Goal: Task Accomplishment & Management: Use online tool/utility

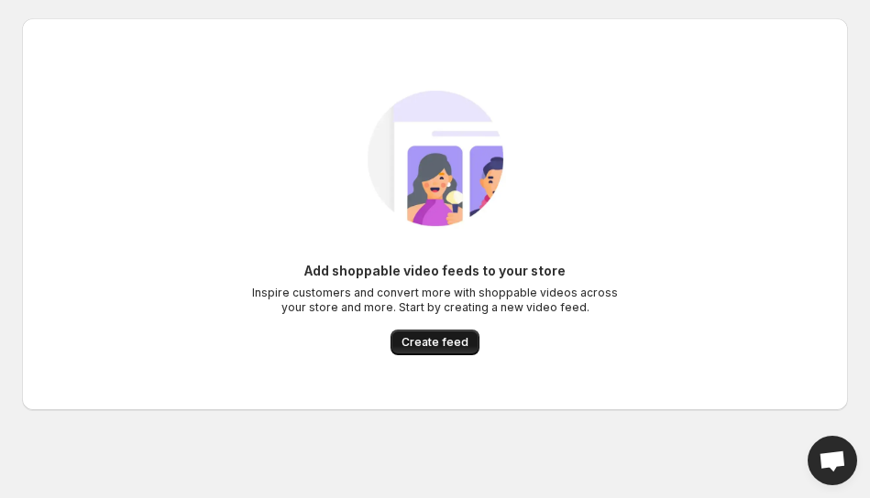
click at [429, 342] on span "Create feed" at bounding box center [434, 342] width 67 height 15
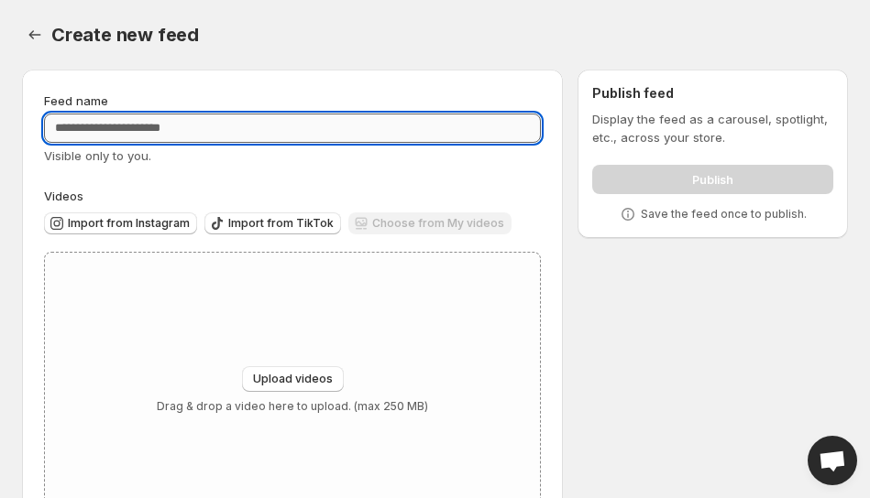
click at [235, 129] on input "Feed name" at bounding box center [292, 128] width 497 height 29
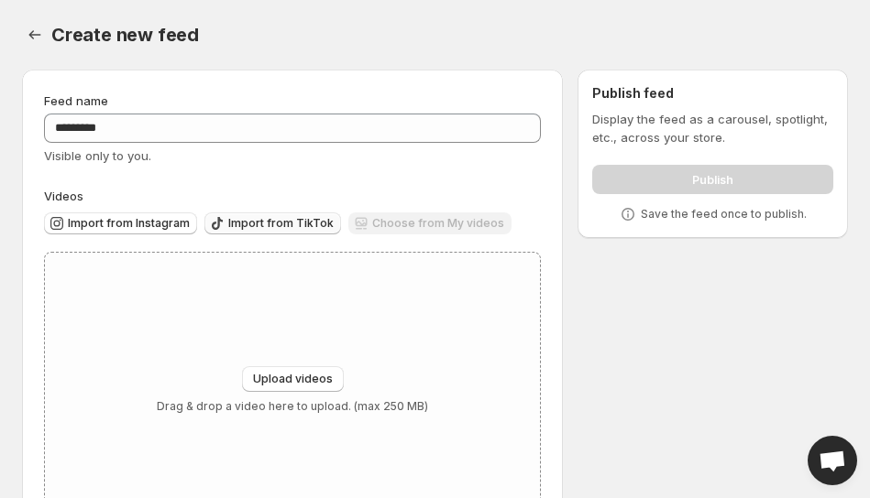
click at [275, 220] on span "Import from TikTok" at bounding box center [280, 223] width 105 height 15
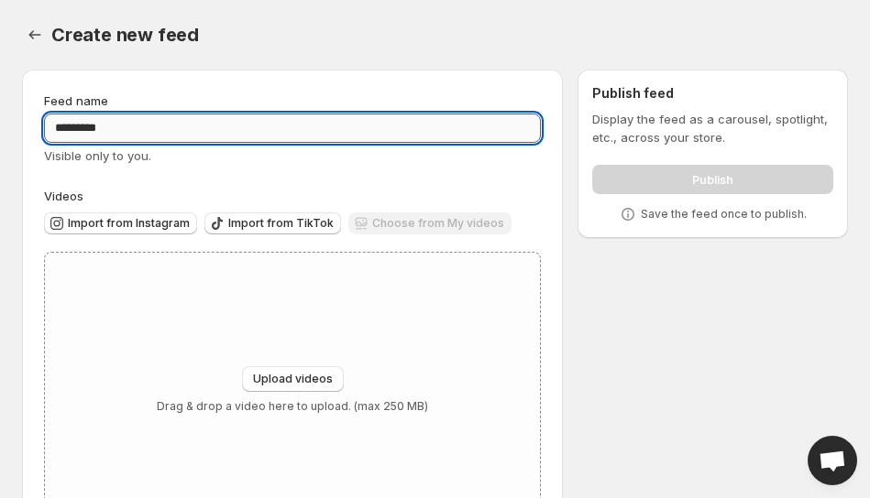
click at [355, 140] on input "********" at bounding box center [292, 128] width 497 height 29
paste input "**********"
type input "**********"
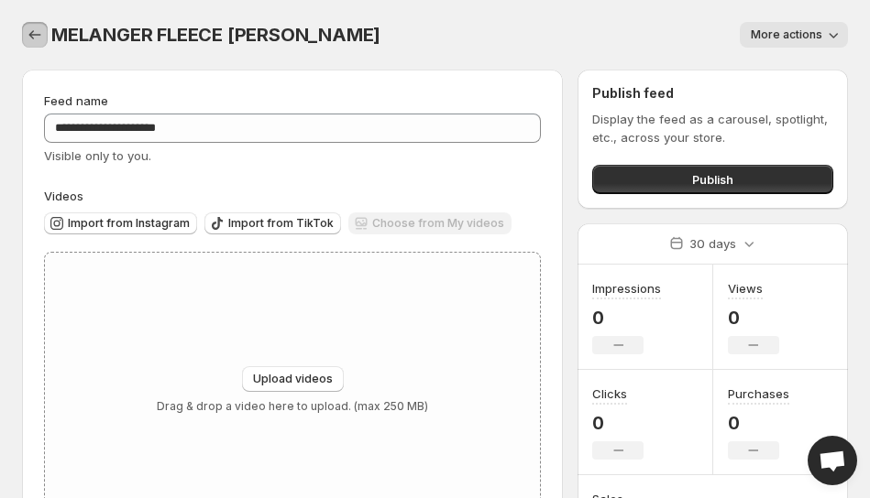
click at [35, 32] on icon "Settings" at bounding box center [35, 35] width 18 height 18
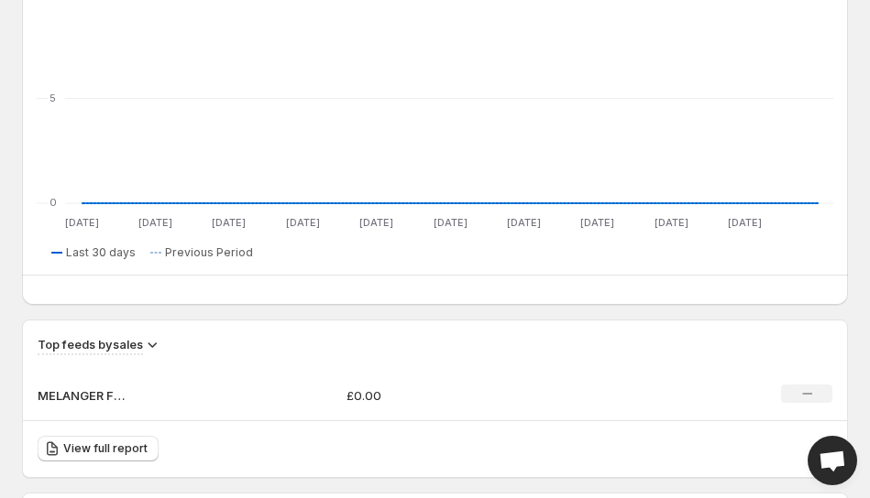
scroll to position [916, 0]
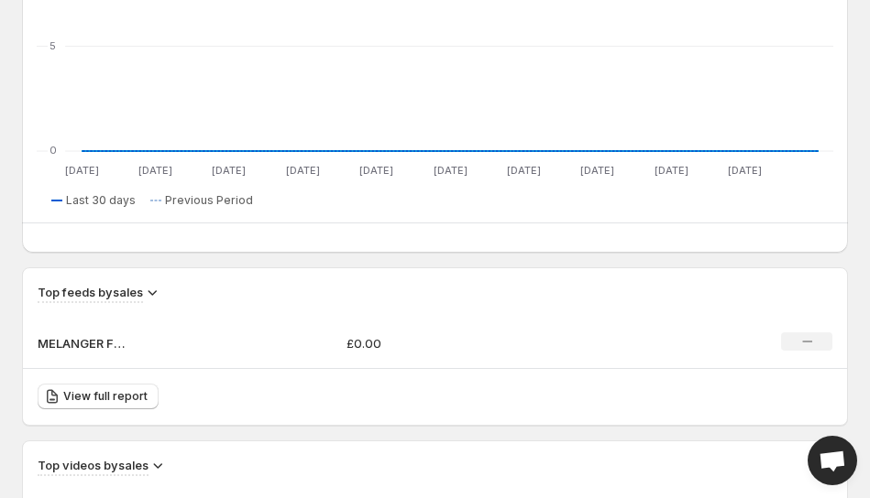
click at [163, 342] on td "MELANGER FLEECE [PERSON_NAME]" at bounding box center [177, 343] width 309 height 51
click at [91, 351] on p "MELANGER FLEECE [PERSON_NAME]" at bounding box center [84, 343] width 92 height 18
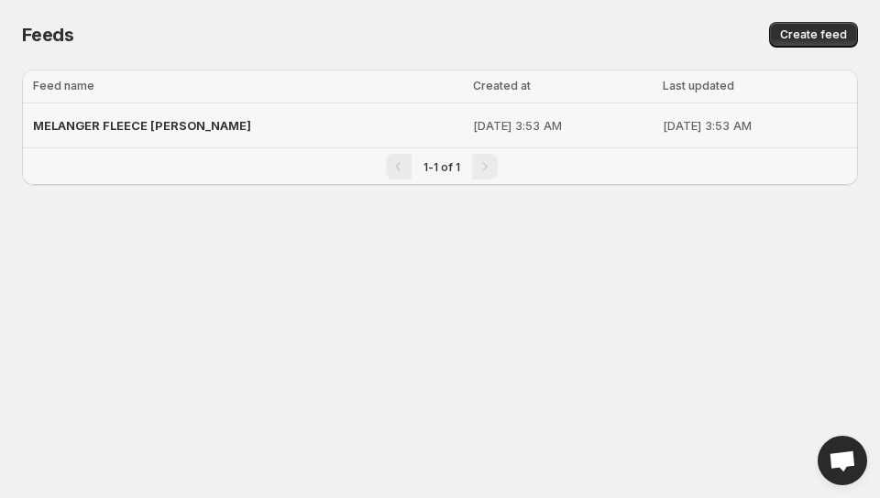
click at [322, 140] on div "MELANGER FLEECE [PERSON_NAME]" at bounding box center [247, 125] width 429 height 33
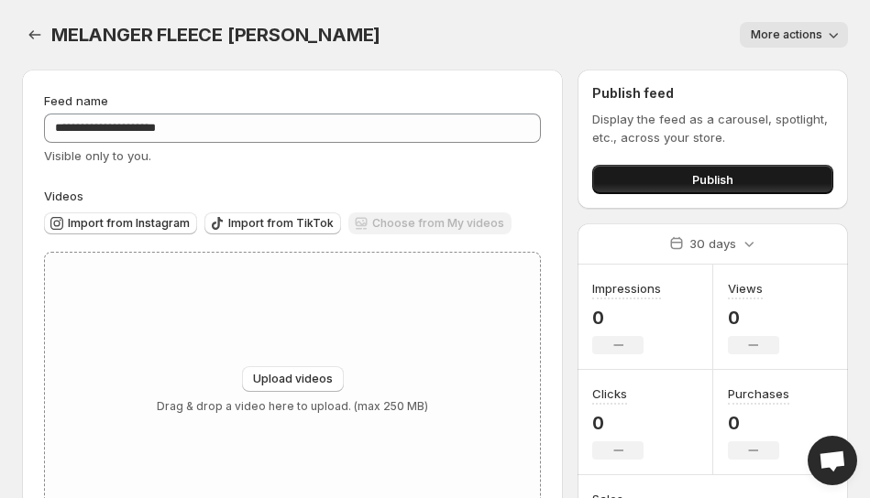
click at [721, 176] on span "Publish" at bounding box center [712, 179] width 41 height 18
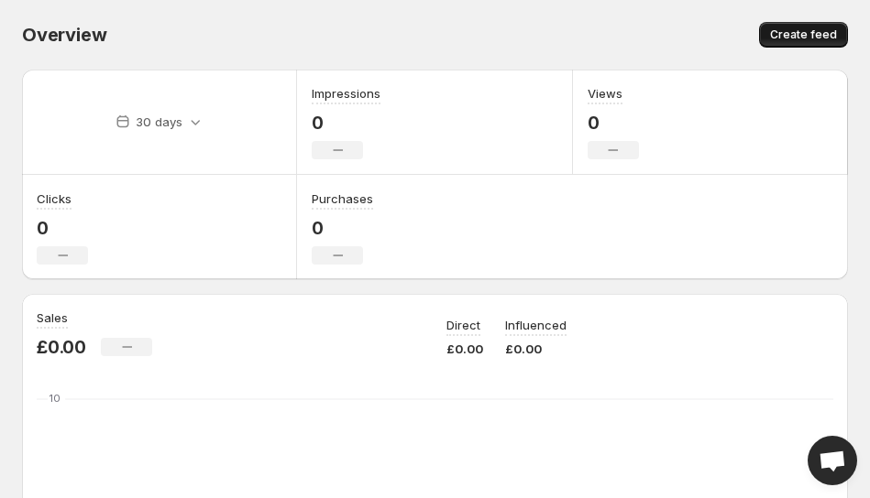
click at [782, 38] on span "Create feed" at bounding box center [803, 34] width 67 height 15
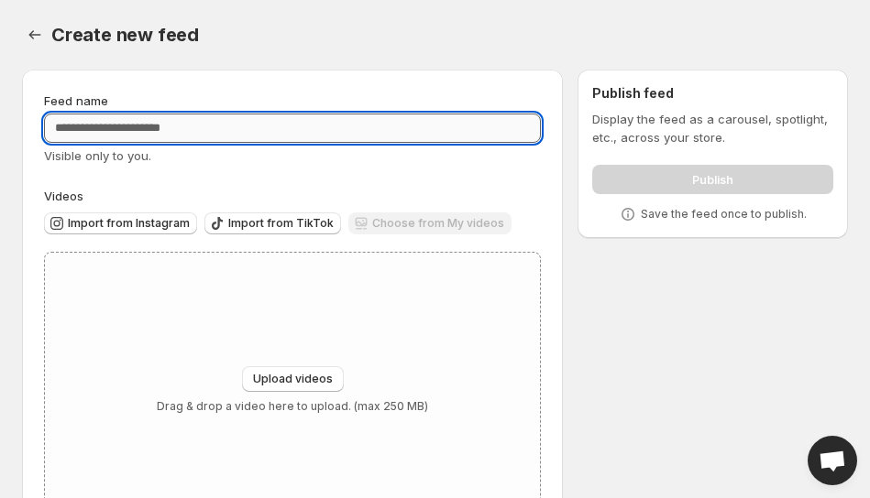
click at [301, 134] on input "Feed name" at bounding box center [292, 128] width 497 height 29
paste input "**********"
type input "**********"
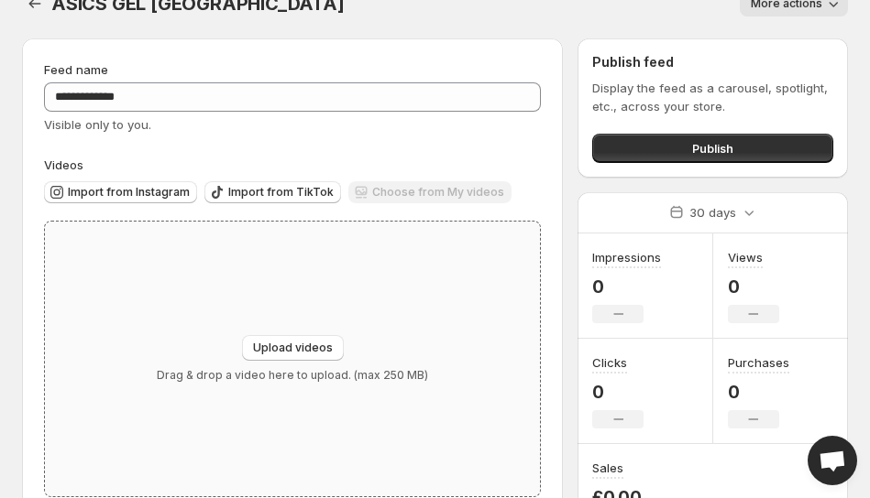
scroll to position [82, 0]
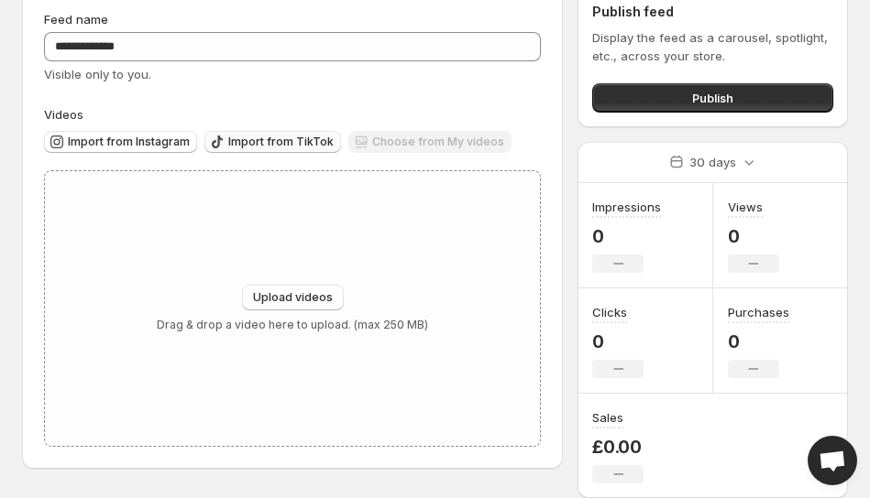
click at [264, 137] on span "Import from TikTok" at bounding box center [280, 142] width 105 height 15
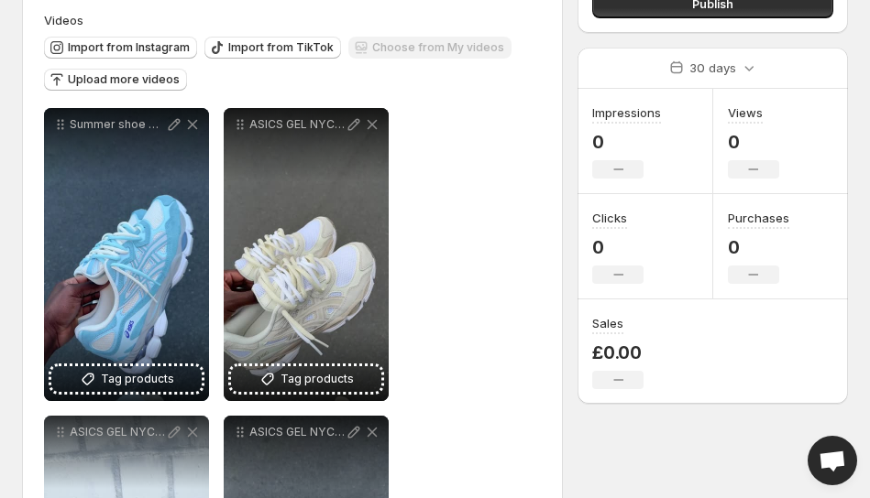
scroll to position [274, 0]
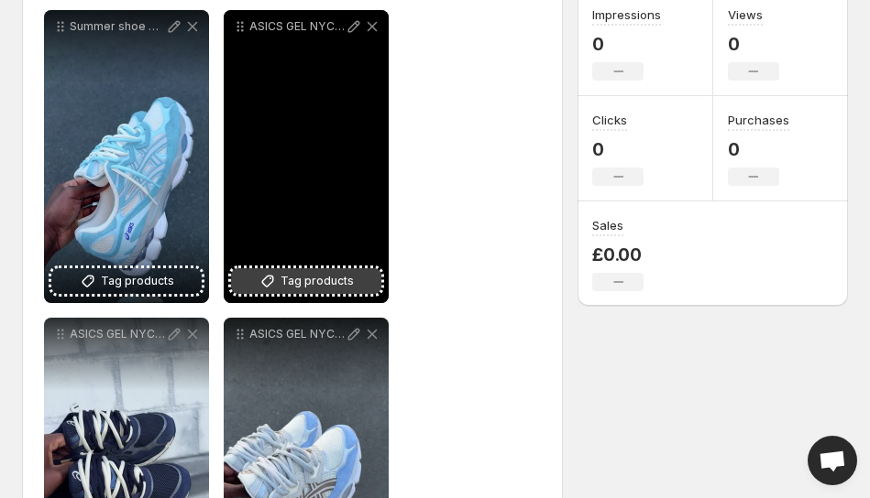
click at [321, 282] on span "Tag products" at bounding box center [316, 281] width 73 height 18
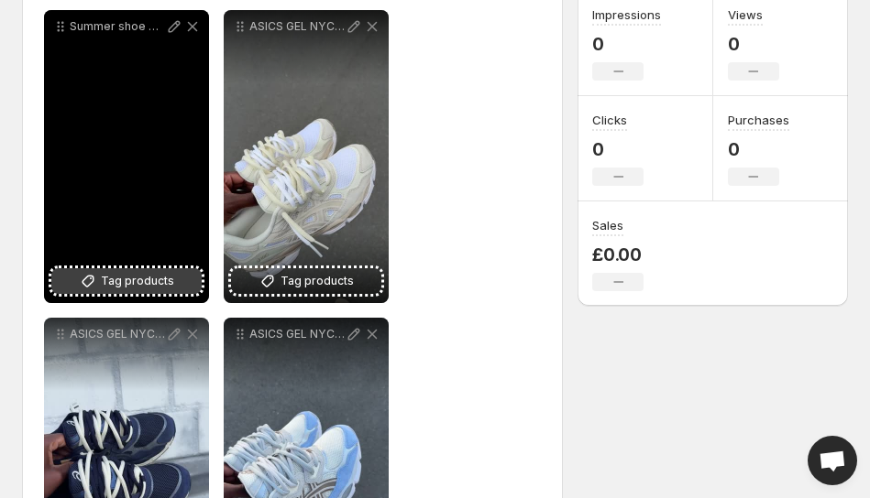
click at [157, 283] on span "Tag products" at bounding box center [137, 281] width 73 height 18
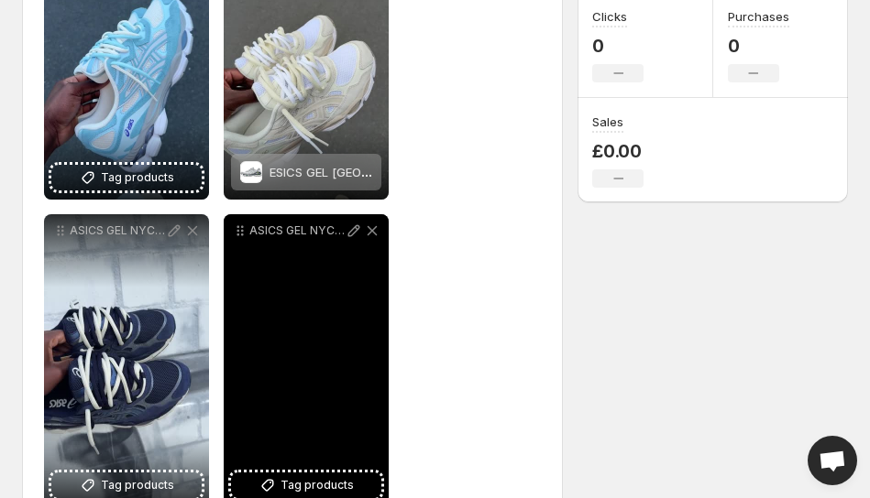
scroll to position [384, 0]
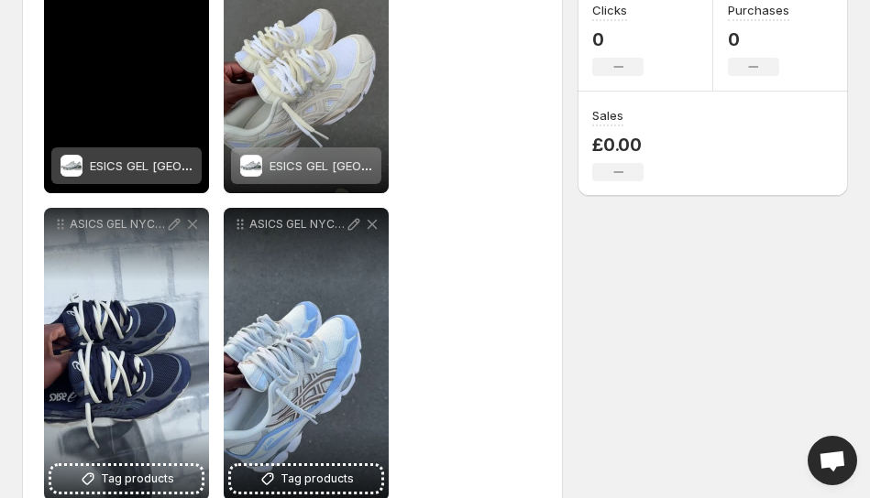
click at [148, 174] on div "ESICS GEL [GEOGRAPHIC_DATA]" at bounding box center [141, 166] width 103 height 37
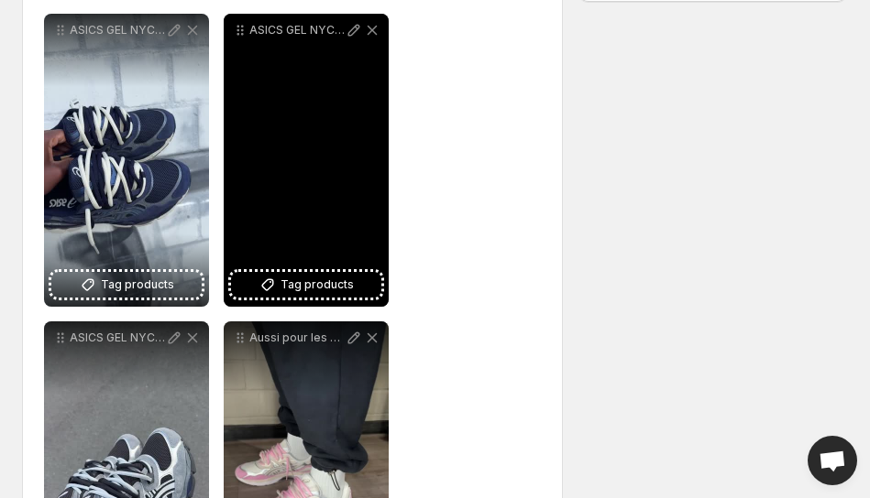
scroll to position [619, 0]
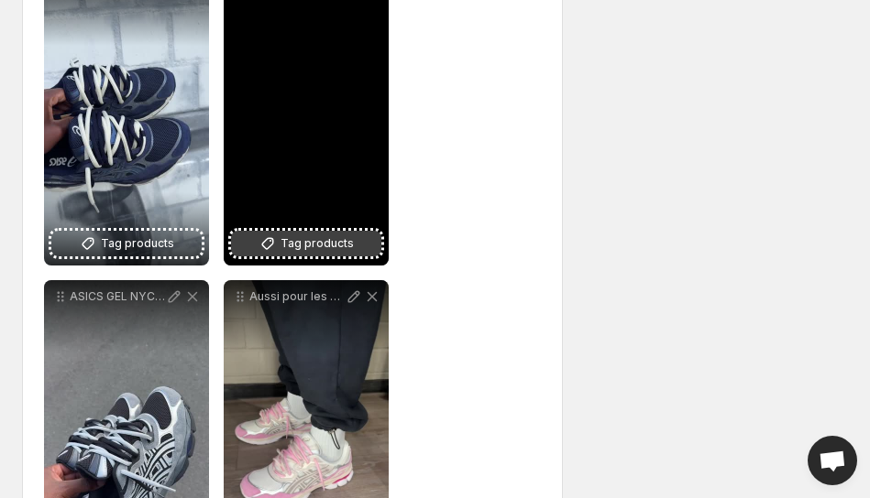
click at [304, 254] on button "Tag products" at bounding box center [306, 244] width 150 height 26
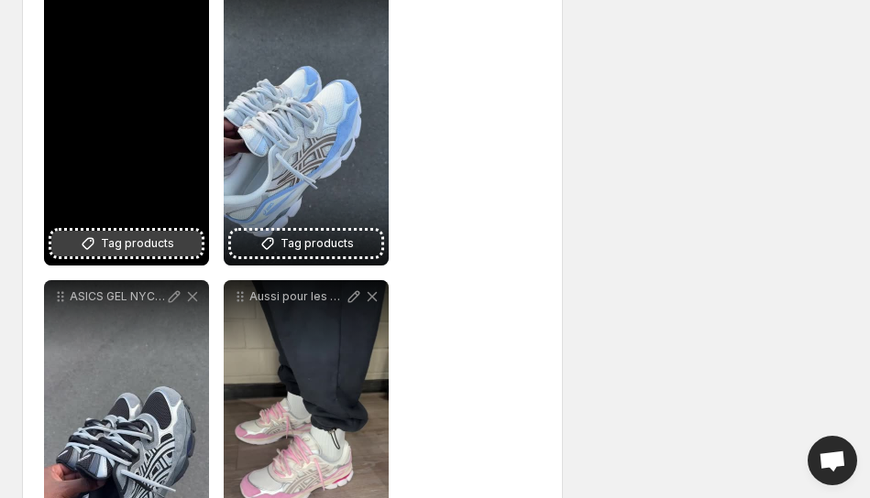
click at [166, 249] on span "Tag products" at bounding box center [137, 244] width 73 height 18
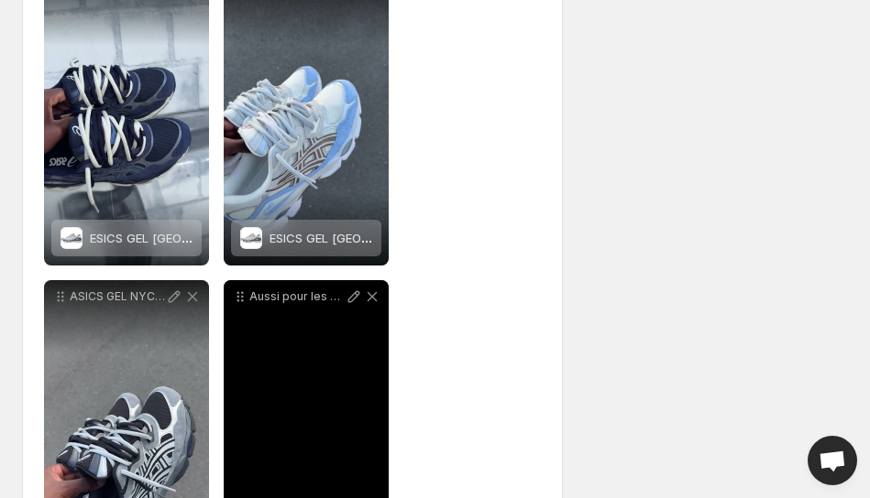
scroll to position [739, 0]
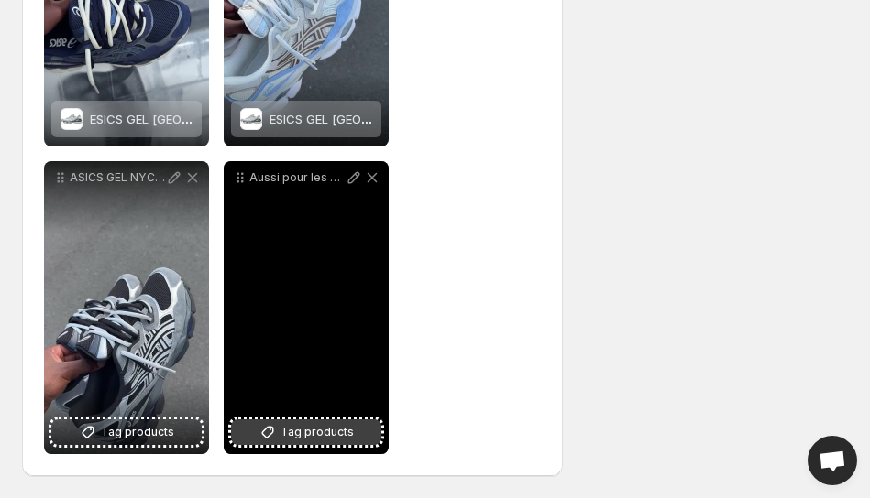
click at [284, 426] on span "Tag products" at bounding box center [316, 432] width 73 height 18
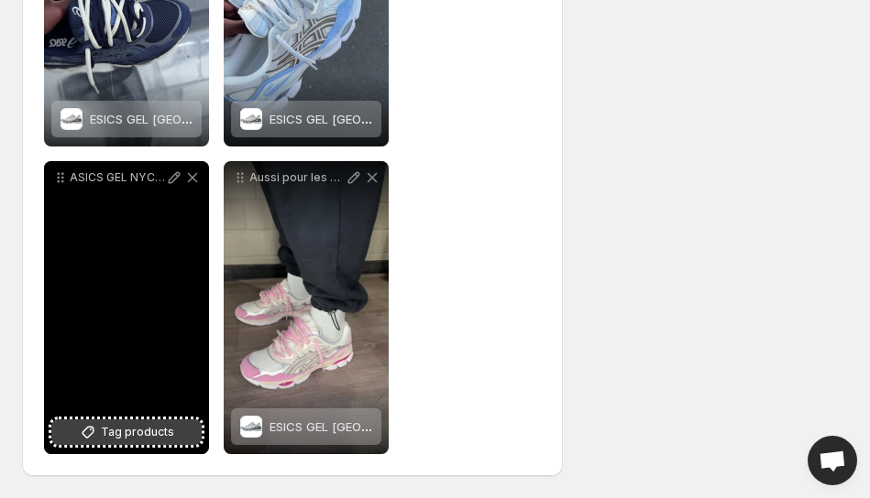
click at [162, 424] on span "Tag products" at bounding box center [137, 432] width 73 height 18
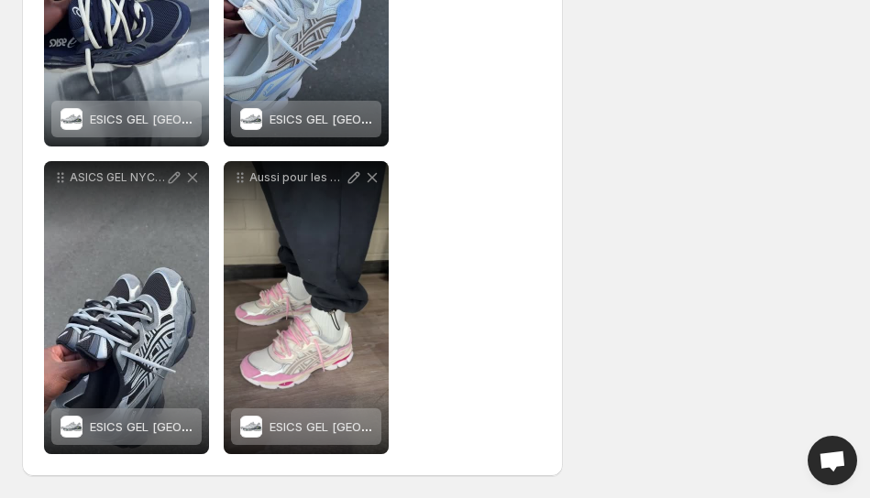
scroll to position [0, 0]
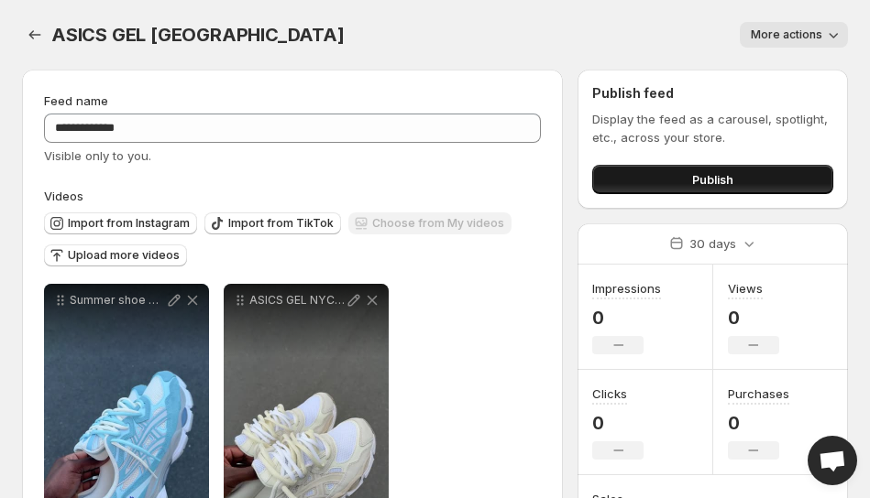
click at [739, 188] on button "Publish" at bounding box center [712, 179] width 241 height 29
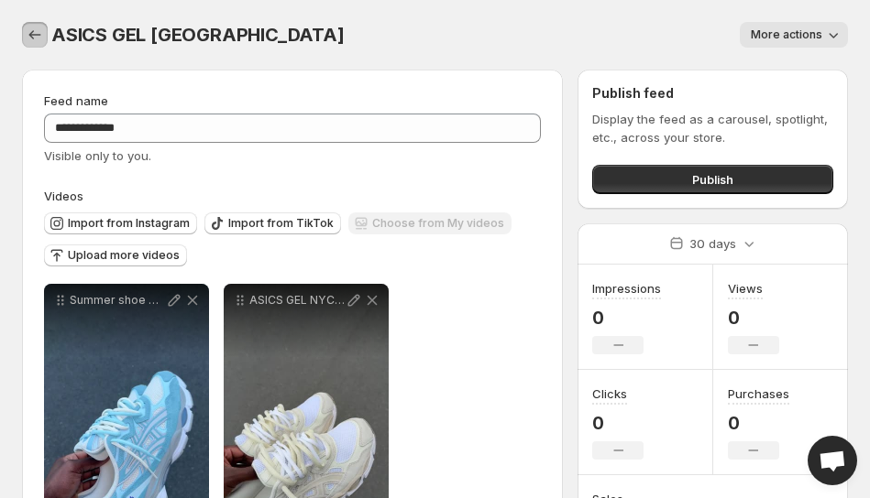
click at [28, 34] on icon "Settings" at bounding box center [35, 35] width 18 height 18
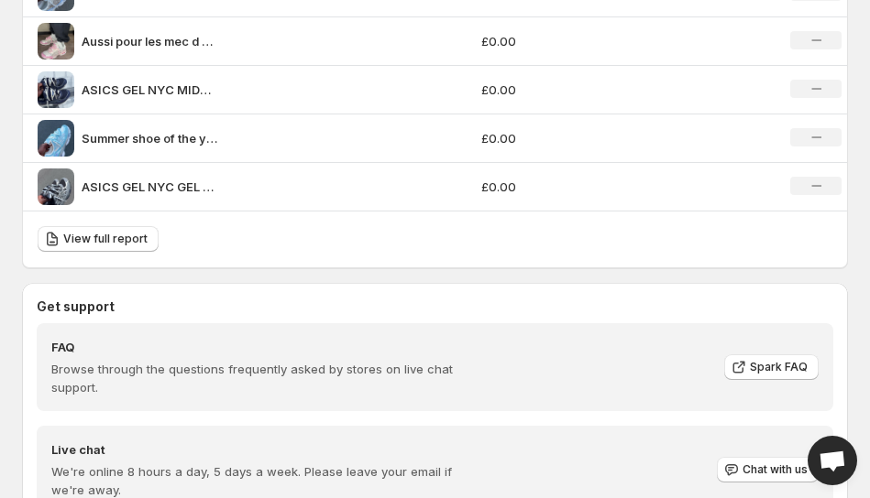
scroll to position [1495, 0]
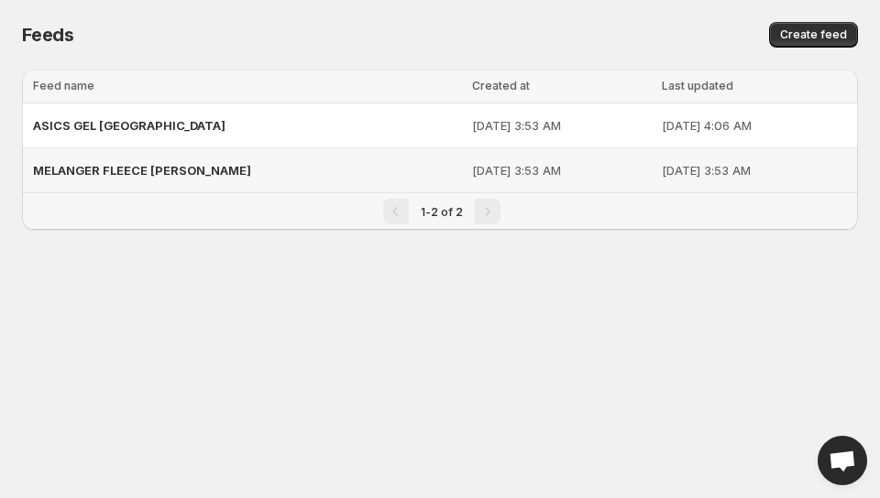
click at [159, 165] on span "MELANGER FLEECE [PERSON_NAME]" at bounding box center [142, 170] width 218 height 15
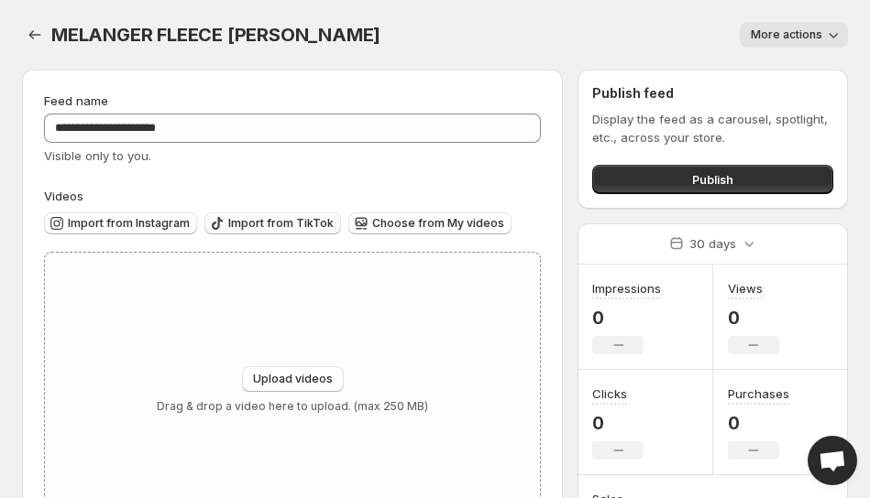
click at [257, 213] on button "Import from TikTok" at bounding box center [272, 224] width 137 height 22
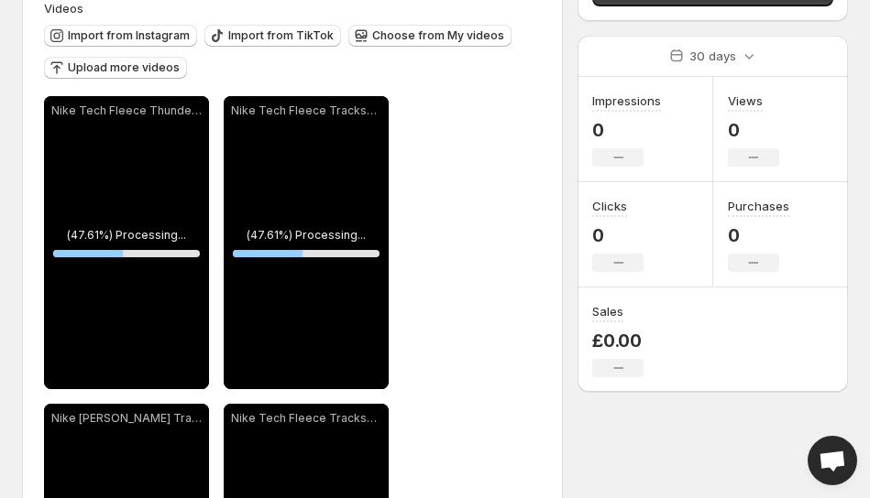
scroll to position [195, 0]
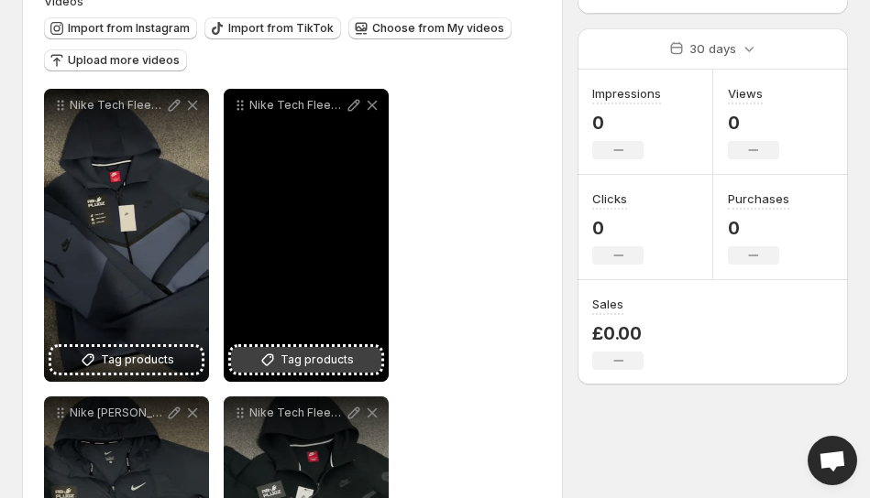
click at [276, 358] on icon at bounding box center [267, 360] width 18 height 18
click at [317, 363] on span "Tag products" at bounding box center [316, 360] width 73 height 18
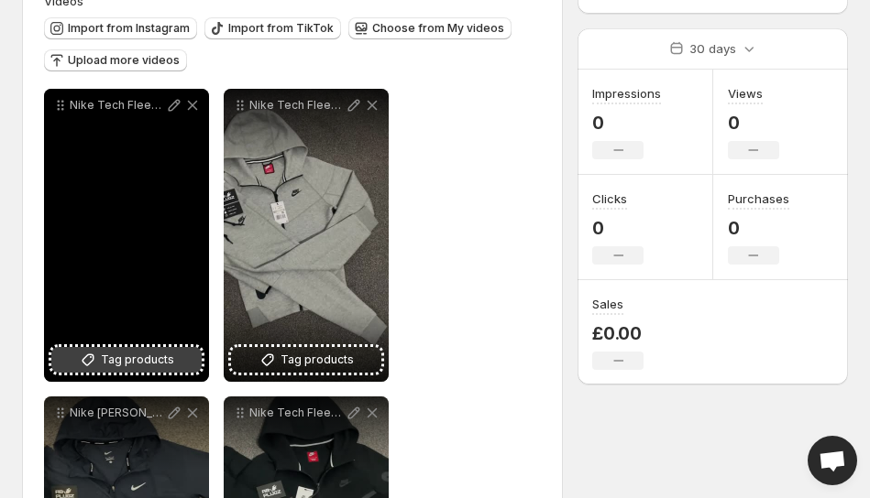
click at [108, 361] on span "Tag products" at bounding box center [137, 360] width 73 height 18
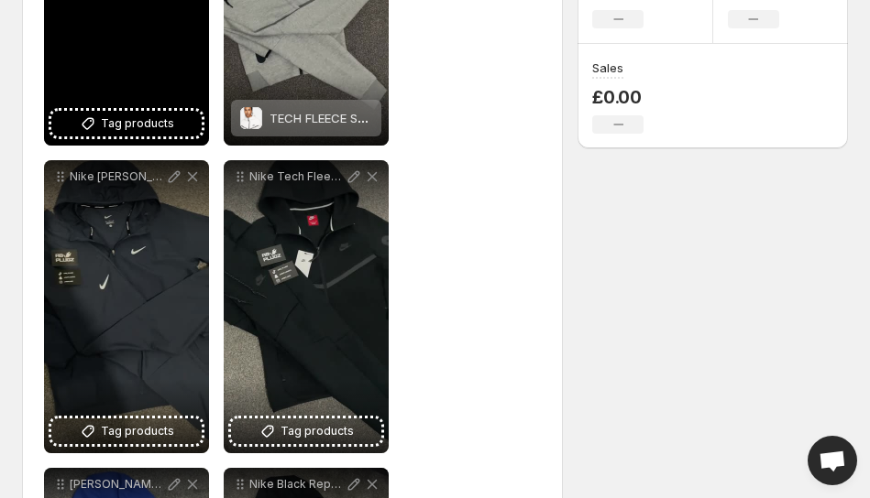
scroll to position [454, 0]
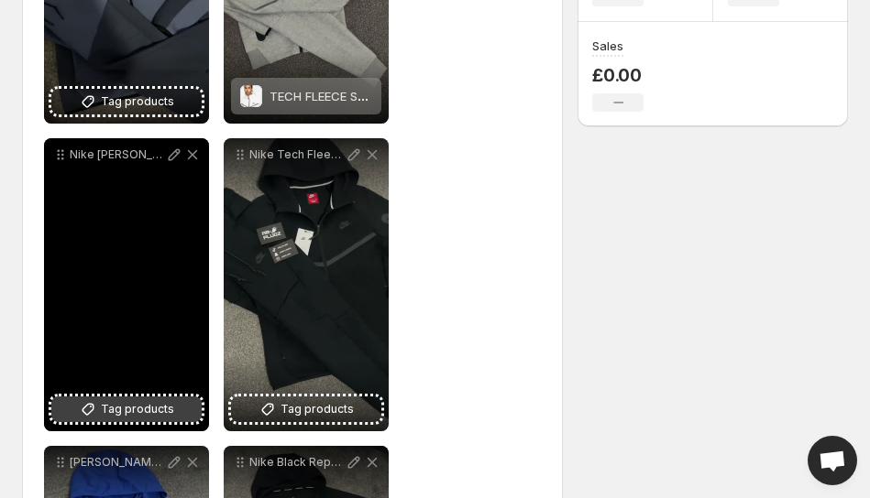
click at [139, 419] on span "Tag products" at bounding box center [137, 409] width 73 height 18
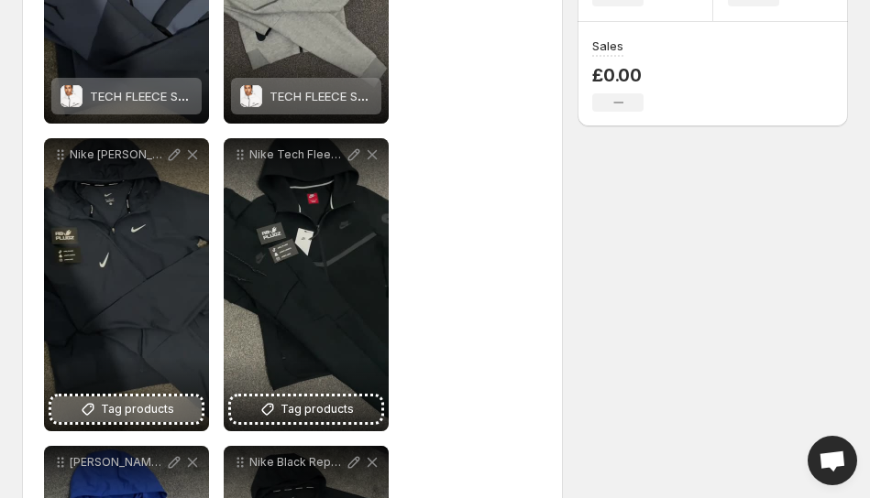
click at [328, 409] on span "Tag products" at bounding box center [316, 409] width 73 height 18
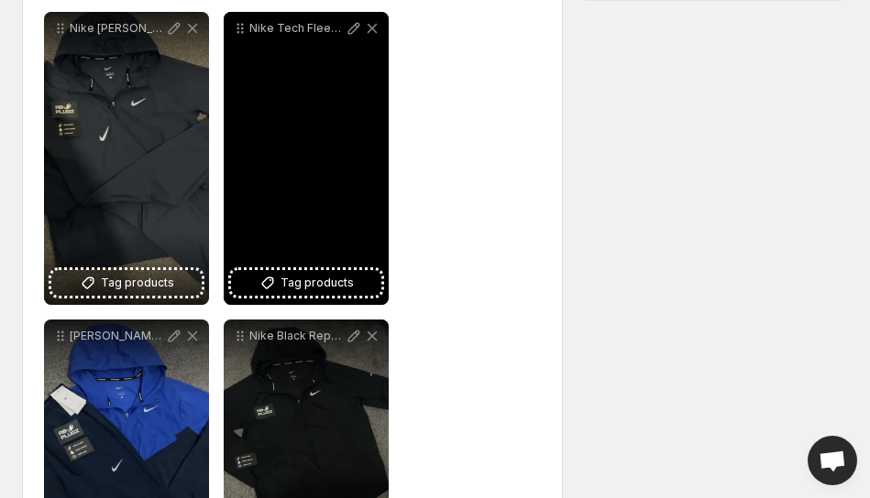
scroll to position [682, 0]
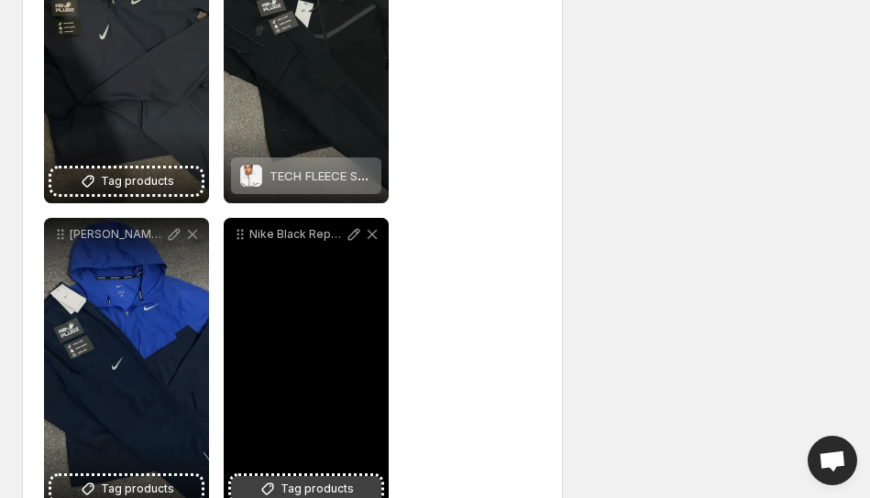
click at [322, 483] on span "Tag products" at bounding box center [316, 489] width 73 height 18
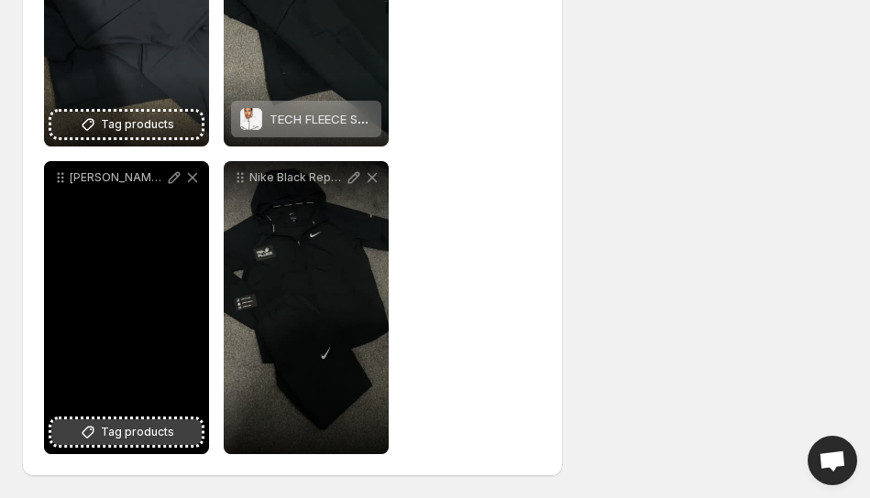
click at [160, 436] on span "Tag products" at bounding box center [137, 432] width 73 height 18
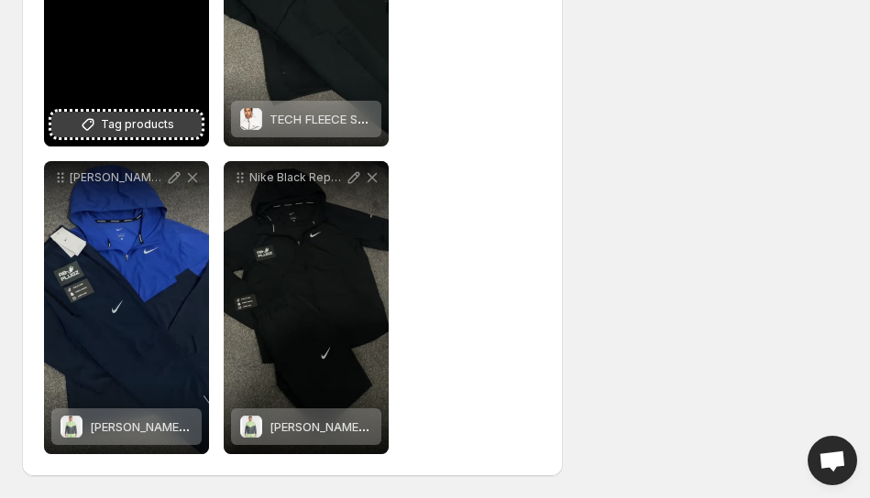
click at [134, 123] on span "Tag products" at bounding box center [137, 124] width 73 height 18
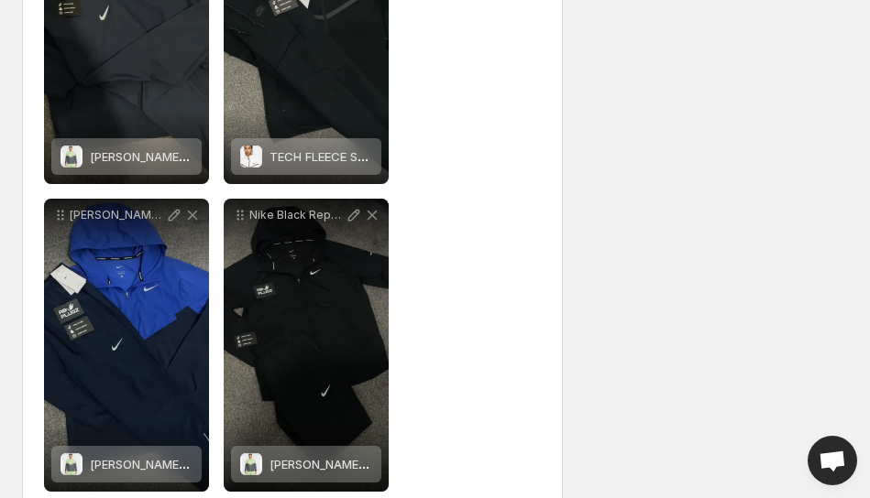
scroll to position [0, 0]
